Goal: Information Seeking & Learning: Learn about a topic

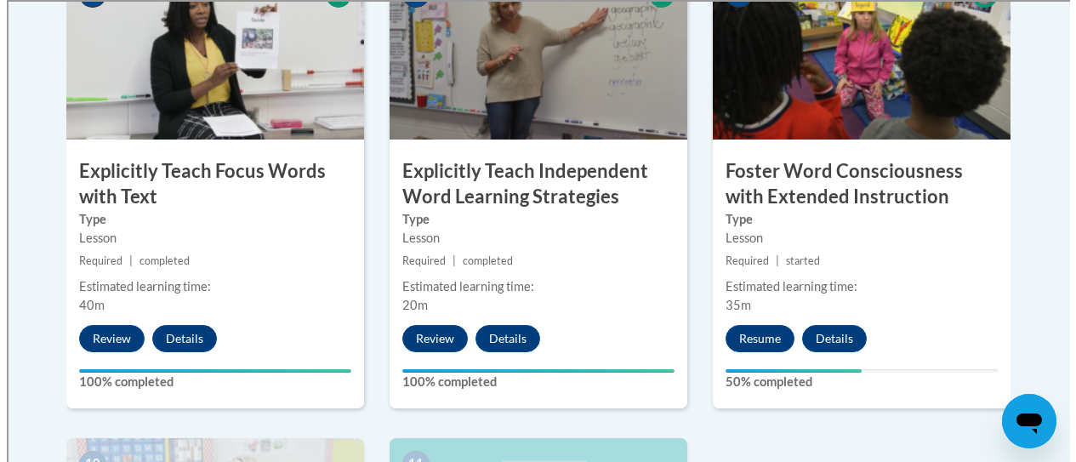
scroll to position [1579, 0]
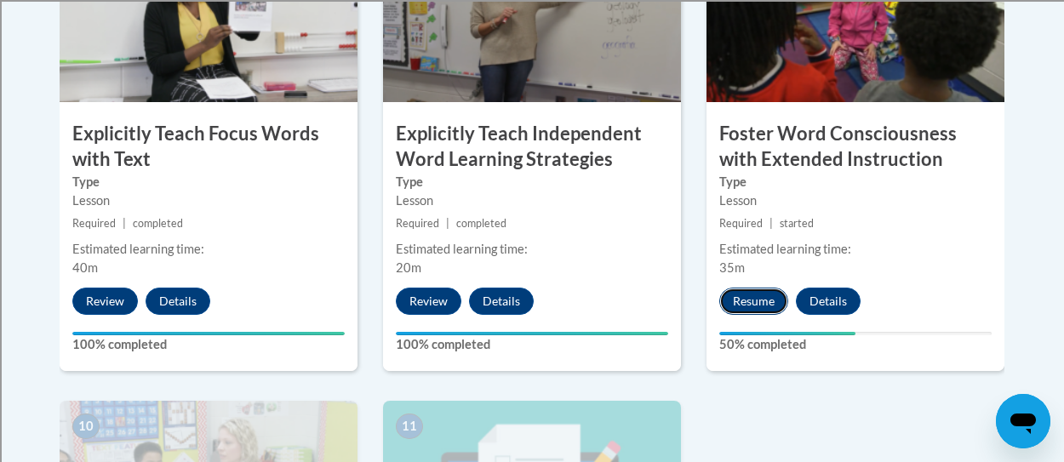
click at [748, 298] on button "Resume" at bounding box center [753, 301] width 69 height 27
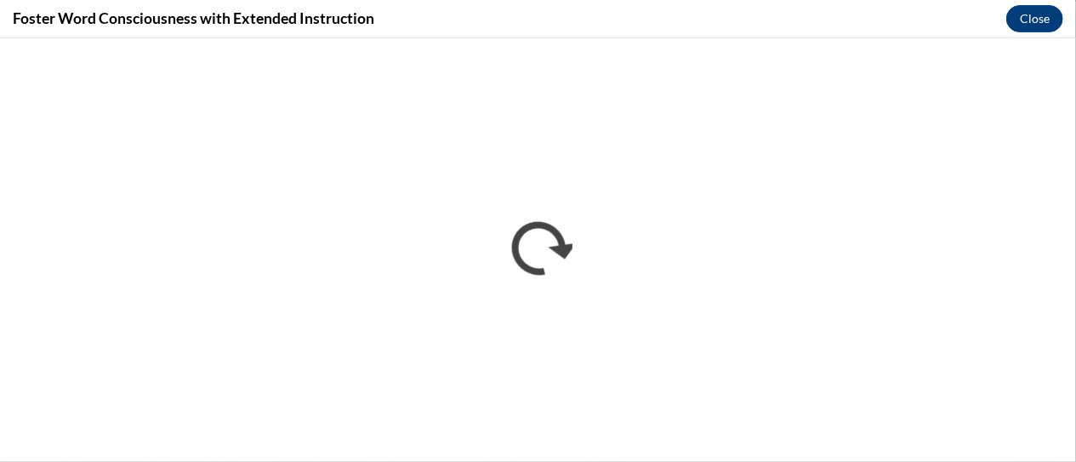
scroll to position [0, 0]
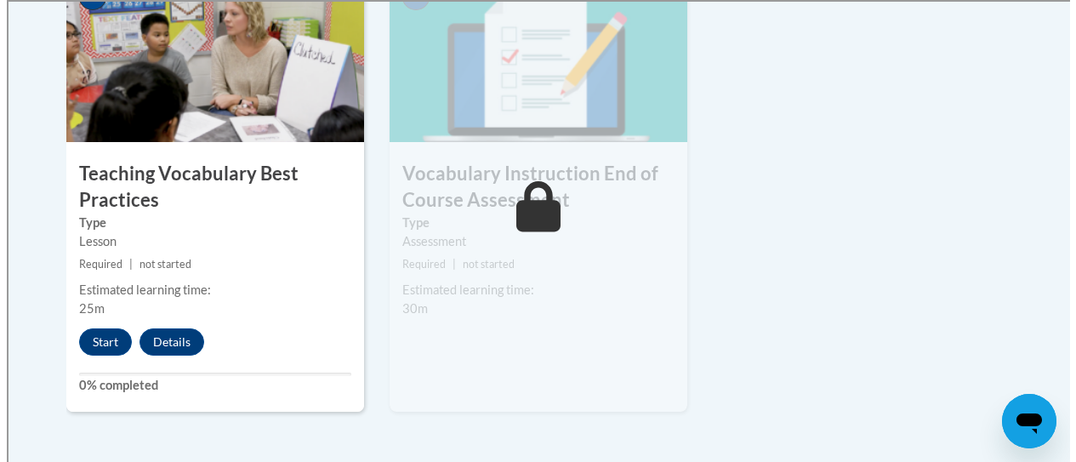
scroll to position [2009, 0]
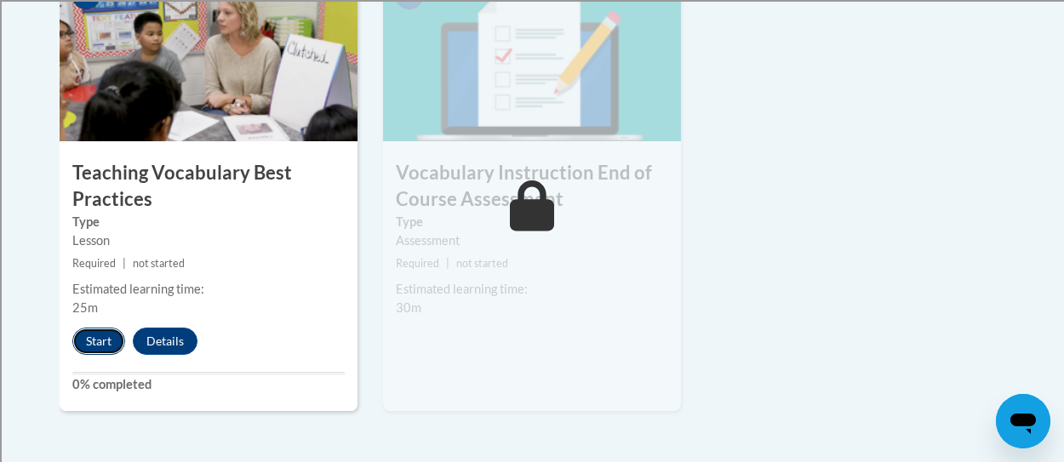
click at [97, 345] on button "Start" at bounding box center [98, 341] width 53 height 27
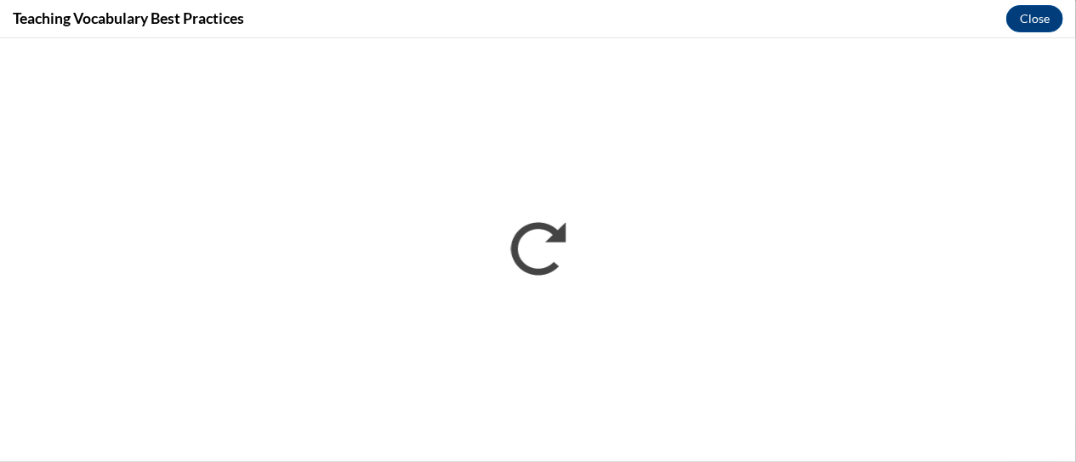
scroll to position [0, 0]
